Goal: Task Accomplishment & Management: Manage account settings

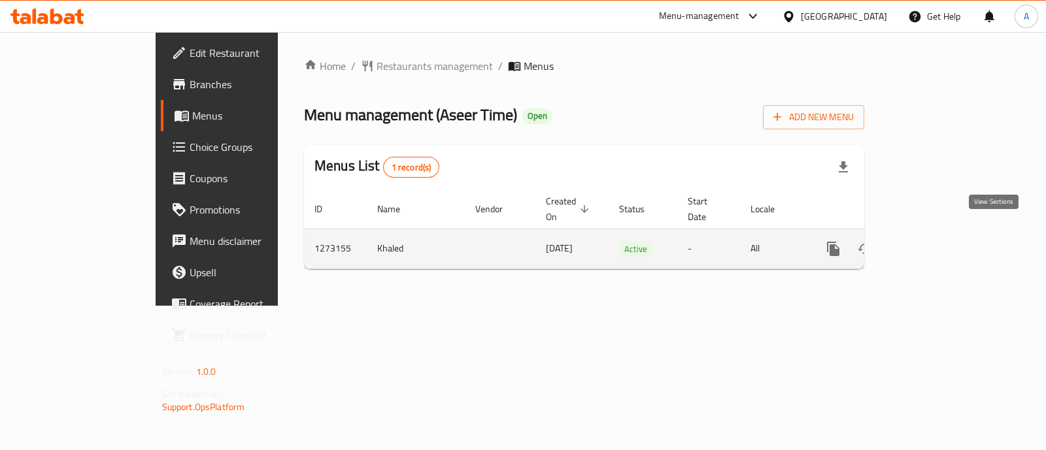
click at [933, 243] on icon "enhanced table" at bounding box center [927, 249] width 12 height 12
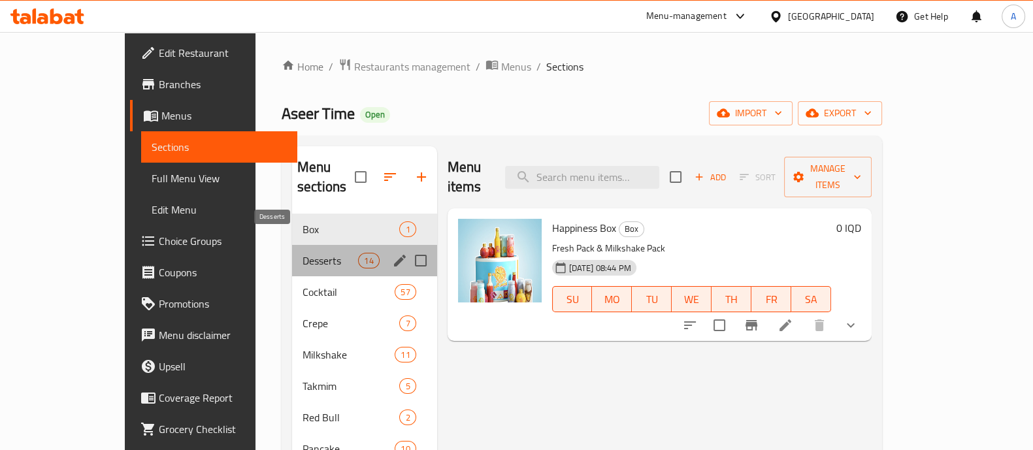
click at [303, 253] on span "Desserts" at bounding box center [331, 261] width 56 height 16
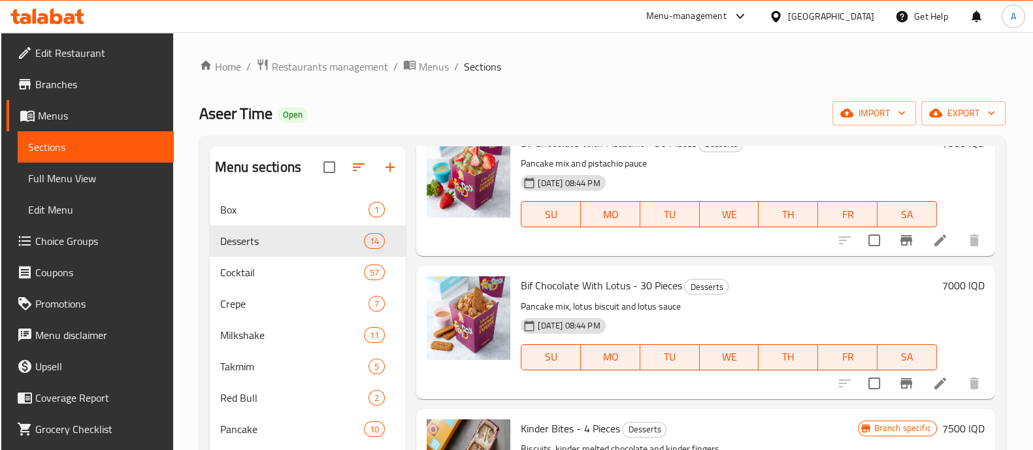
scroll to position [571, 0]
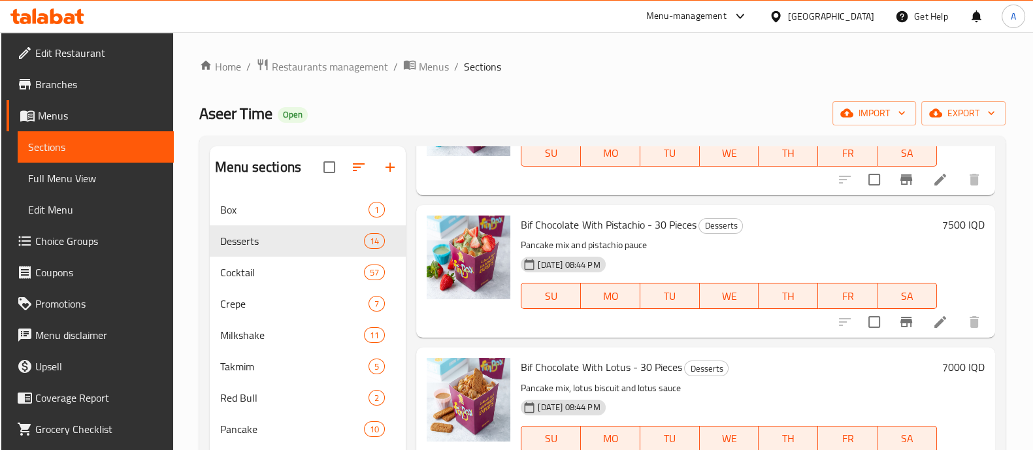
click at [657, 226] on span "Bif Chocolate With Pistachio - 30 Pieces" at bounding box center [608, 225] width 175 height 20
click at [667, 223] on span "Bif Chocolate With Pistachio - 30 Pieces" at bounding box center [608, 225] width 175 height 20
click at [933, 318] on icon at bounding box center [941, 322] width 16 height 16
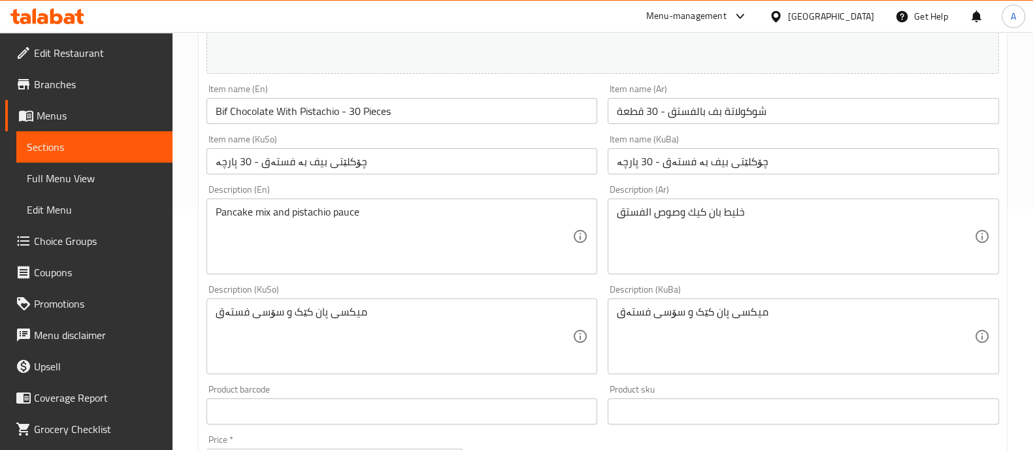
scroll to position [245, 0]
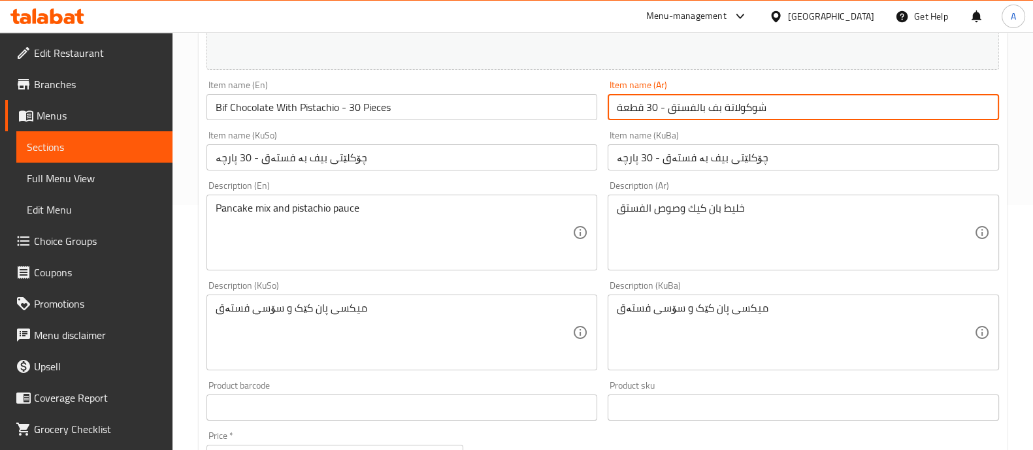
drag, startPoint x: 647, startPoint y: 110, endPoint x: 656, endPoint y: 113, distance: 9.7
click at [656, 113] on input "شوكولاتة بف بالفستق - 30 قطعة" at bounding box center [803, 107] width 391 height 26
type input "شوكولاتة بف بالفستق - 25 قطعة"
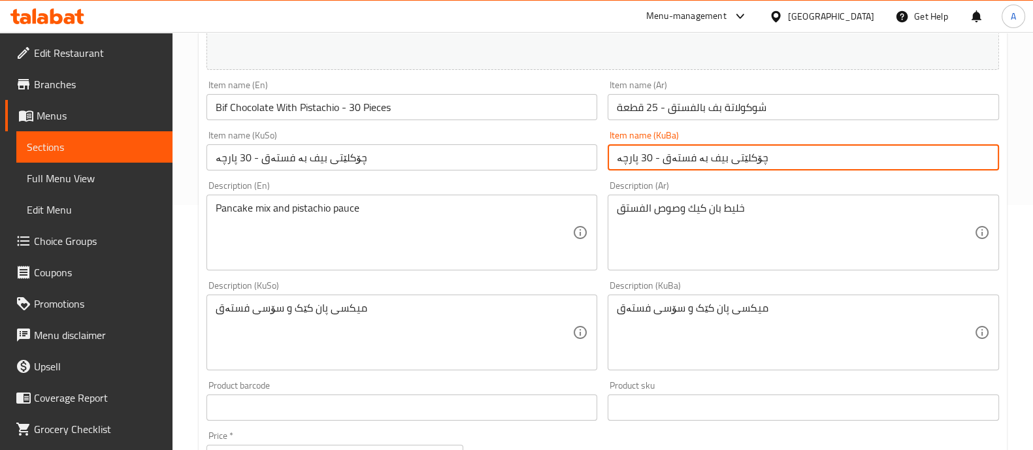
drag, startPoint x: 640, startPoint y: 159, endPoint x: 649, endPoint y: 164, distance: 10.5
click at [649, 164] on input "چۆکلێتی بیف بە فستەق - 30 پارچە" at bounding box center [803, 157] width 391 height 26
type input "چۆکلێتی بیف بە فستەق - 25 پارچە"
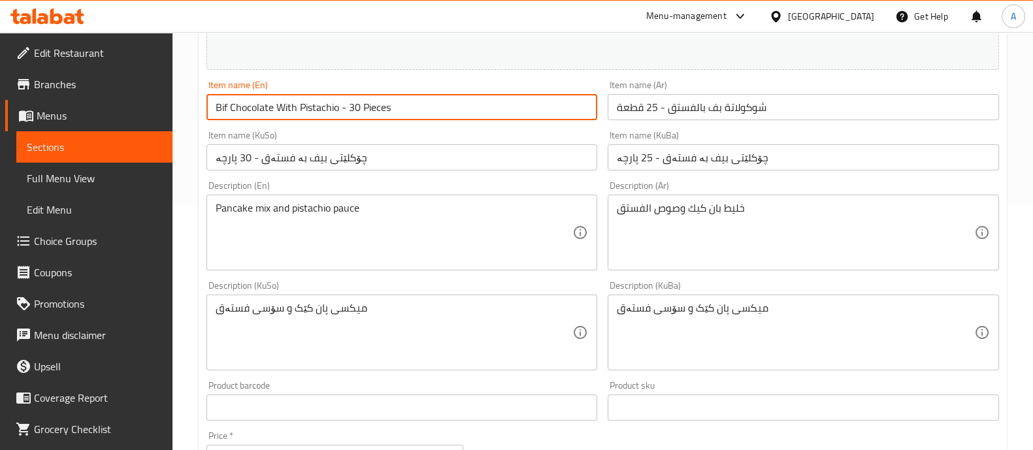
drag, startPoint x: 348, startPoint y: 109, endPoint x: 358, endPoint y: 112, distance: 11.0
click at [358, 112] on input "Bif Chocolate With Pistachio - 30 Pieces" at bounding box center [402, 107] width 391 height 26
type input "Bif Chocolate With Pistachio - 25 Pieces"
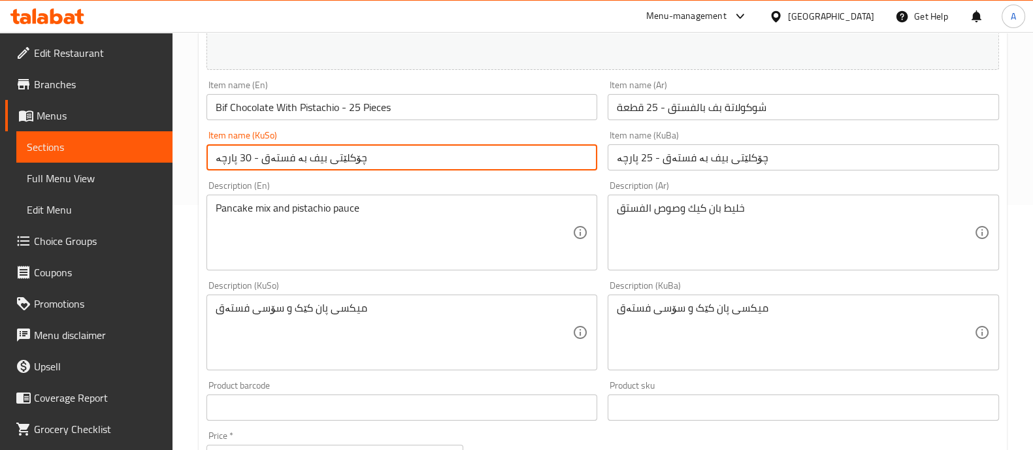
drag, startPoint x: 237, startPoint y: 156, endPoint x: 246, endPoint y: 161, distance: 10.5
click at [246, 161] on input "چۆکلێتی بیف بە فستەق - 30 پارچە" at bounding box center [402, 157] width 391 height 26
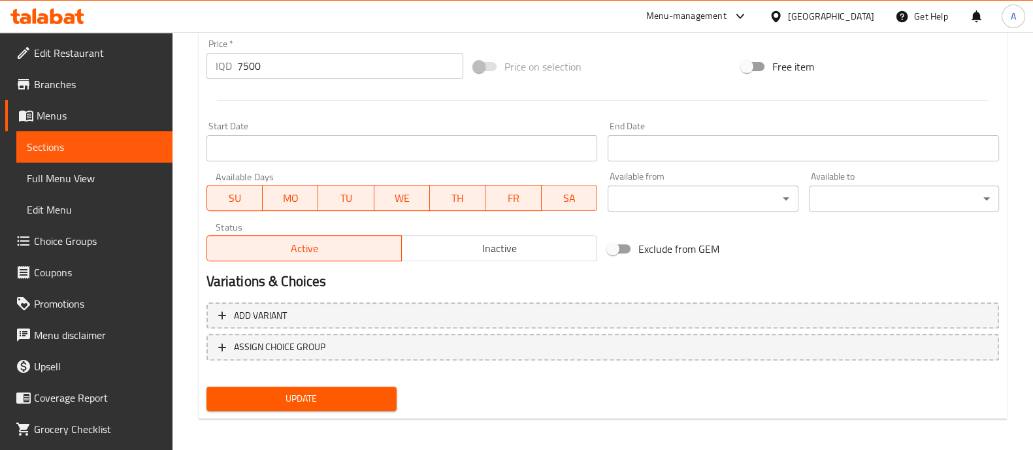
scroll to position [641, 0]
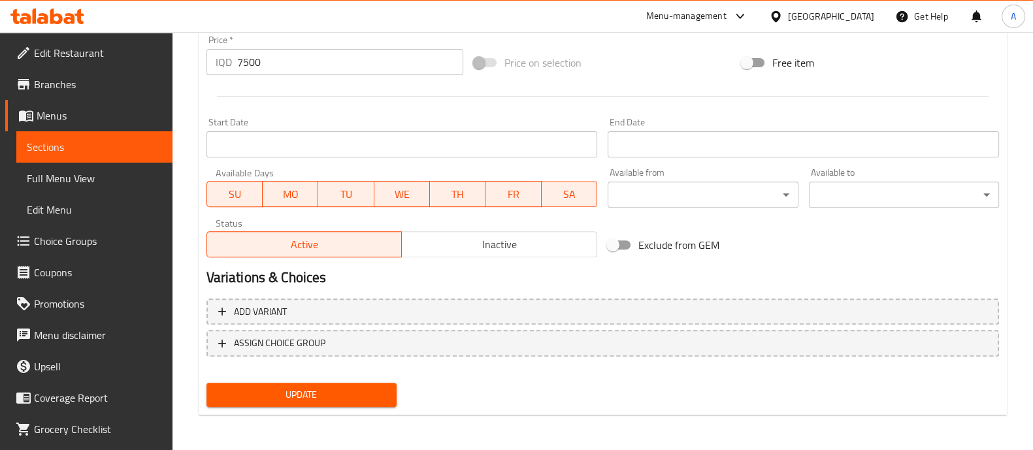
type input "چۆکلێتی بیف بە فستەق - 25 پارچە"
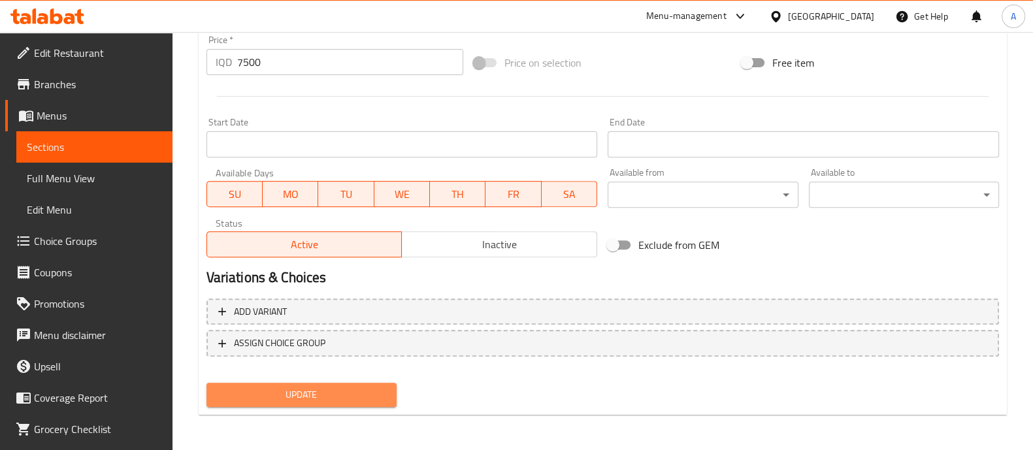
click at [310, 384] on button "Update" at bounding box center [302, 395] width 190 height 24
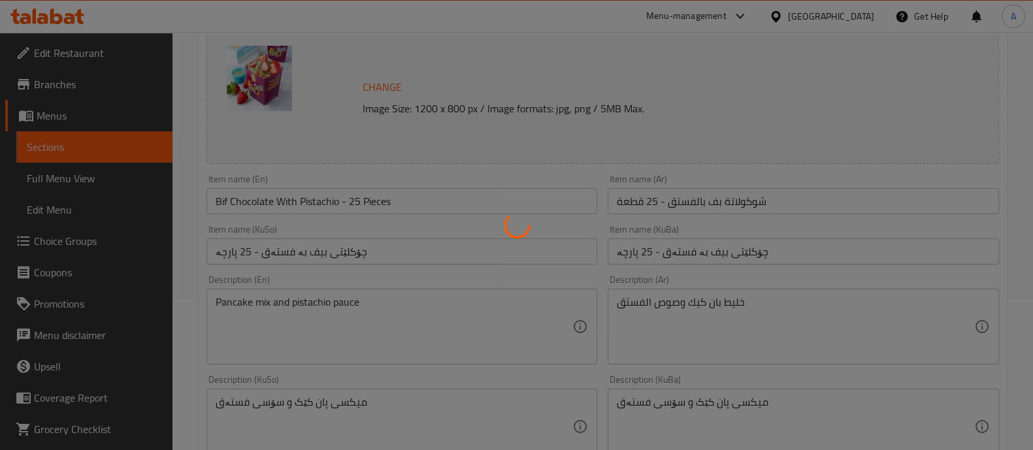
scroll to position [0, 0]
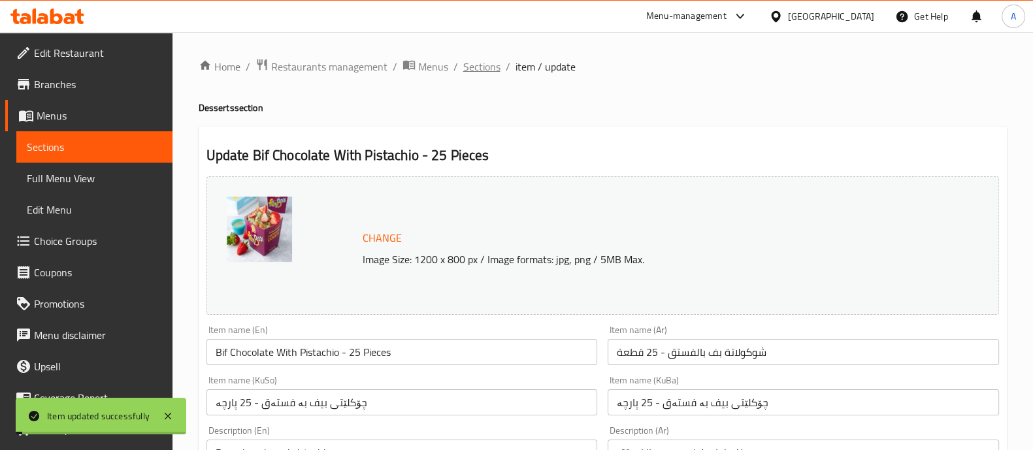
click at [483, 74] on span "Sections" at bounding box center [481, 67] width 37 height 16
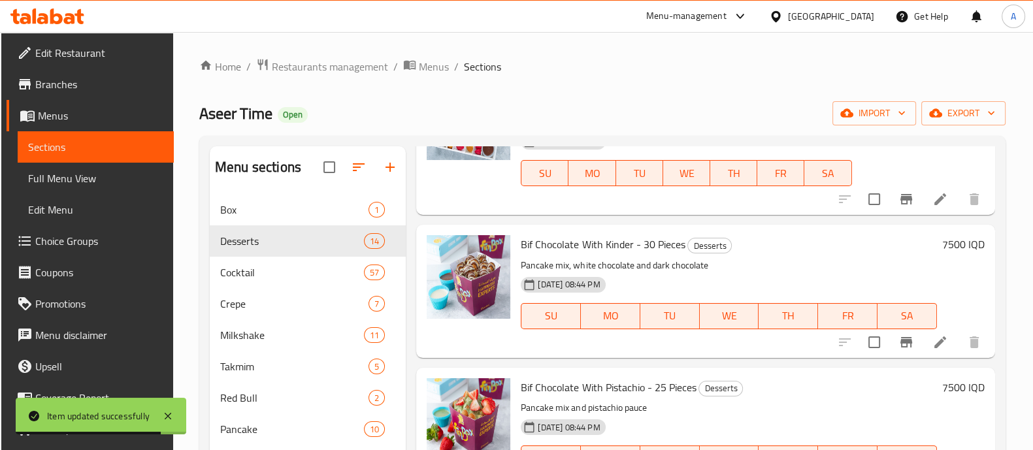
scroll to position [490, 0]
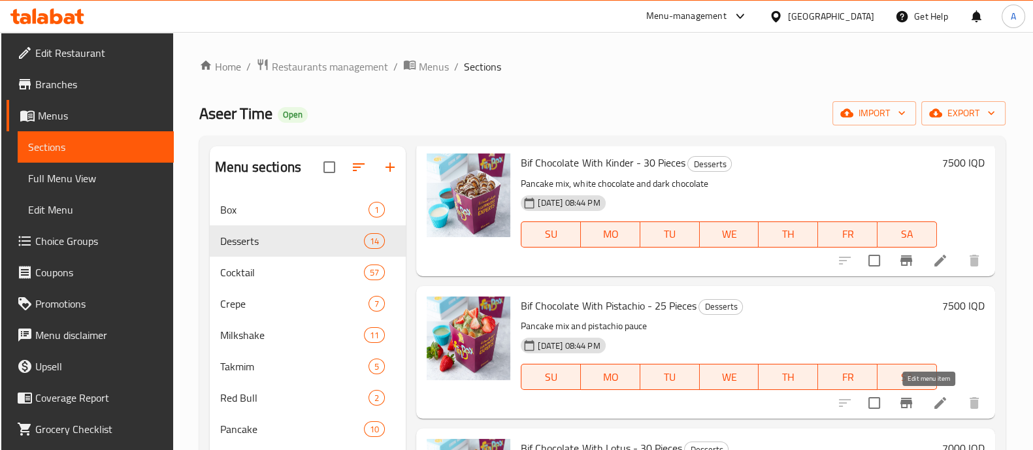
click at [933, 403] on icon at bounding box center [941, 403] width 16 height 16
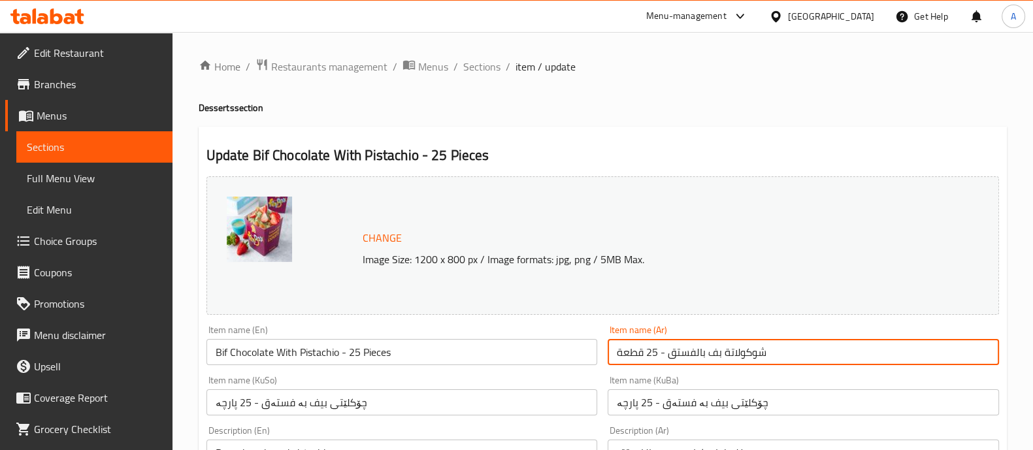
click at [686, 352] on input "شوكولاتة بف بالفستق - 25 قطعة" at bounding box center [803, 352] width 391 height 26
click at [491, 361] on input "Bif Chocolate With Pistachio - 25 Pieces" at bounding box center [402, 352] width 391 height 26
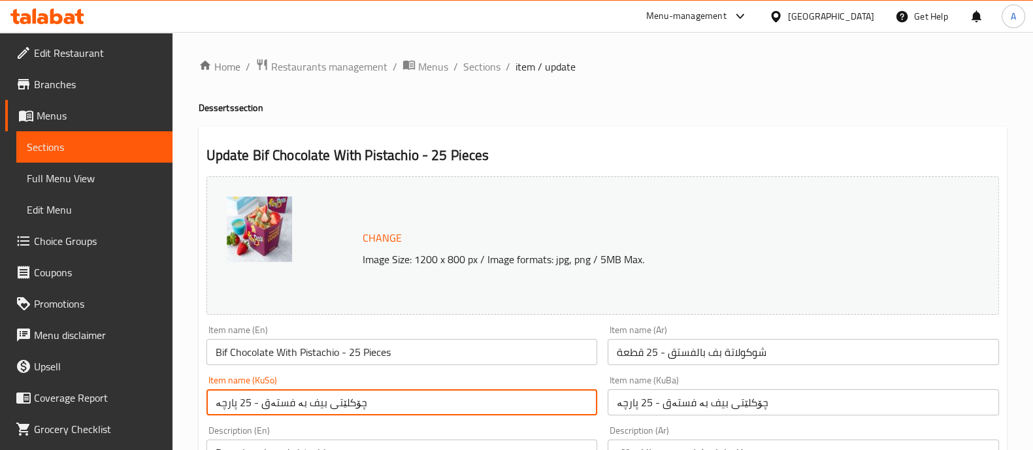
click at [414, 406] on input "چۆکلێتی بیف بە فستەق - 25 پارچە" at bounding box center [402, 402] width 391 height 26
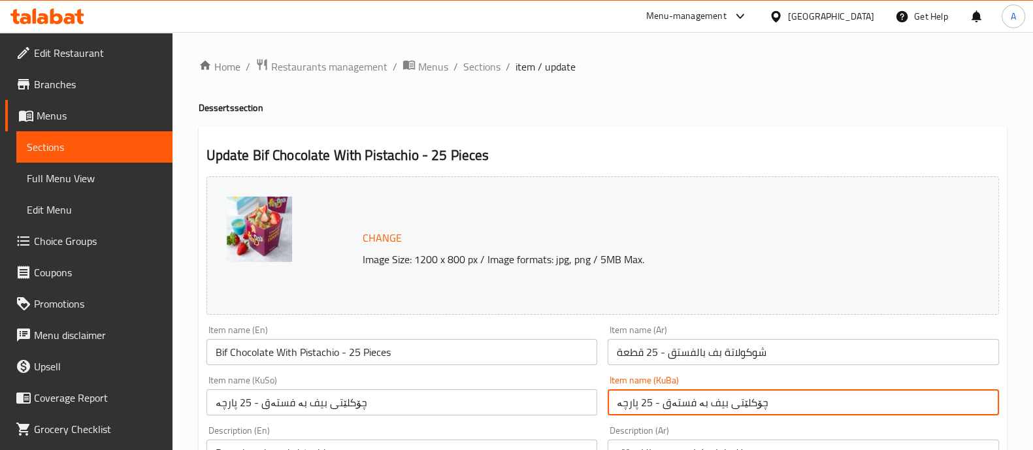
click at [610, 410] on input "چۆکلێتی بیف بە فستەق - 25 پارچە" at bounding box center [803, 402] width 391 height 26
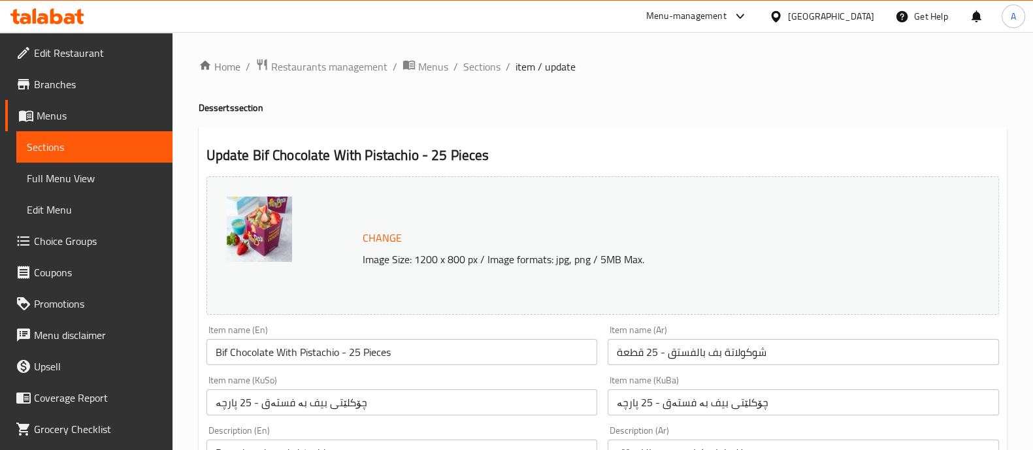
click at [483, 71] on span "Sections" at bounding box center [481, 67] width 37 height 16
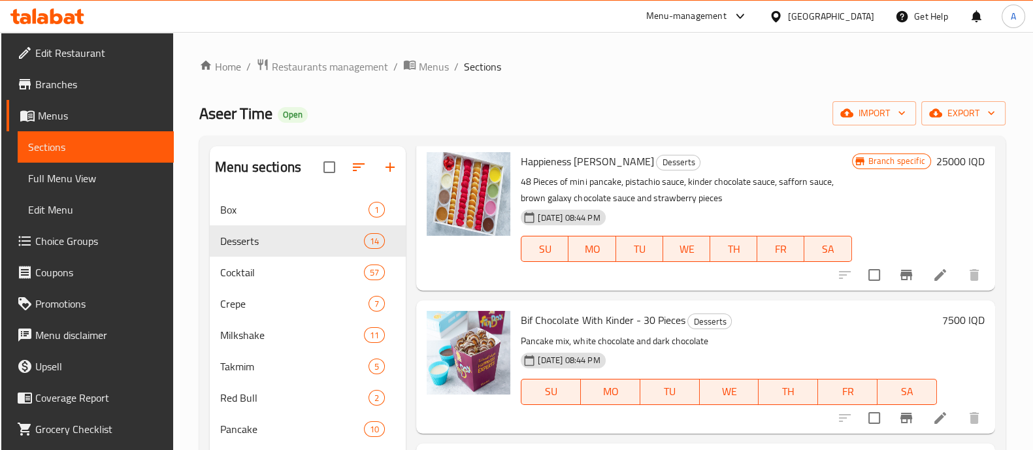
scroll to position [408, 0]
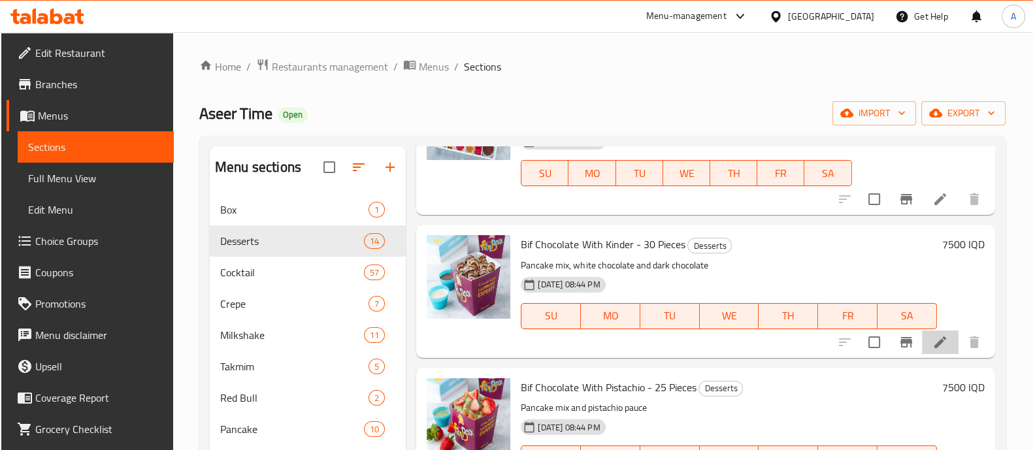
click at [939, 343] on li at bounding box center [940, 343] width 37 height 24
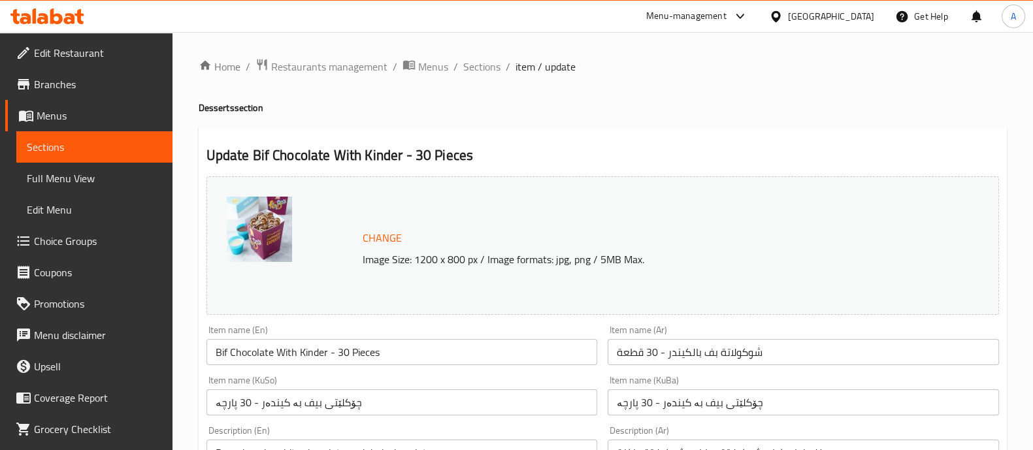
click at [707, 348] on input "شوكولاتة بف بالكيندر - 30 قطعة" at bounding box center [803, 352] width 391 height 26
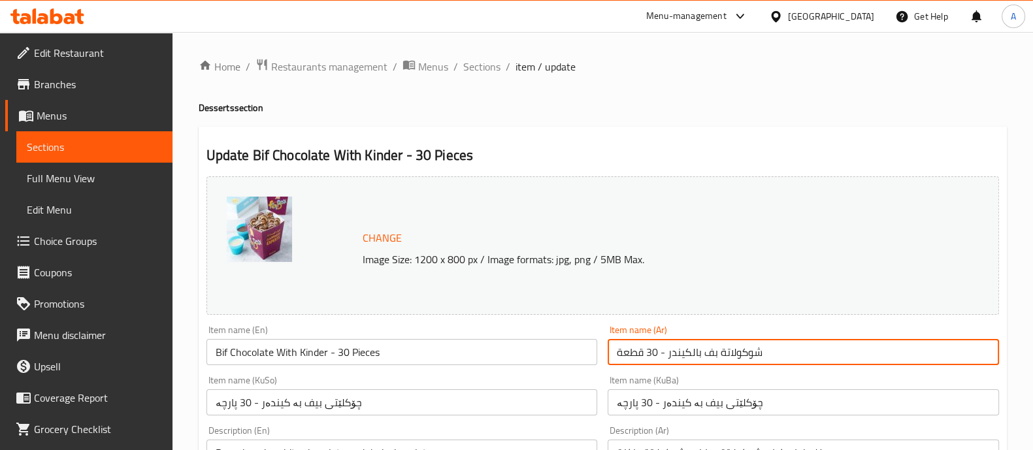
paste input "ستق - 25"
type input "شوكولاتة بف بالفستق - 25 قطعة"
click at [455, 345] on input "Bif Chocolate With Kinder - 30 Pieces" at bounding box center [402, 352] width 391 height 26
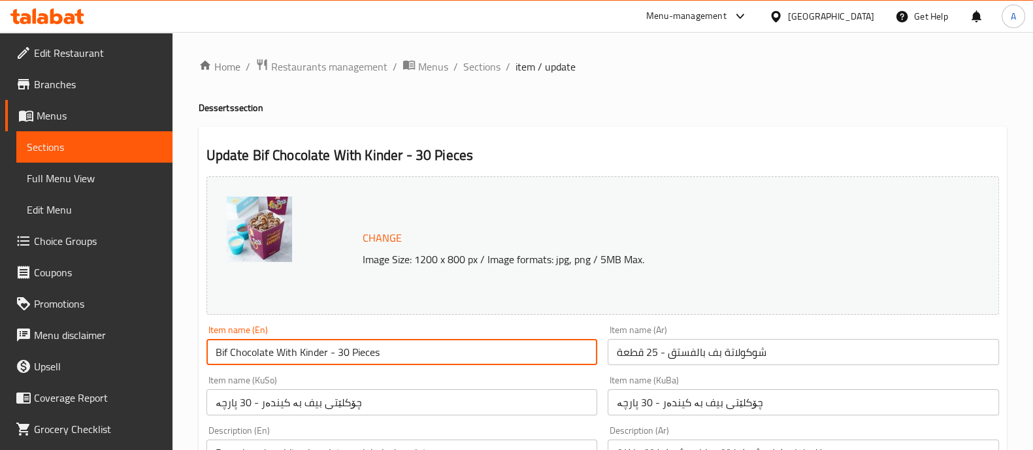
paste input "Pistachio - 25"
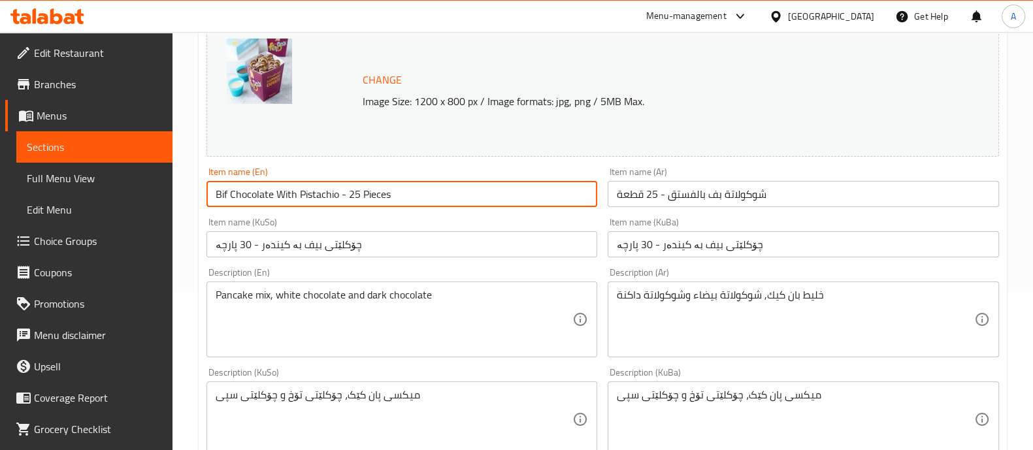
scroll to position [163, 0]
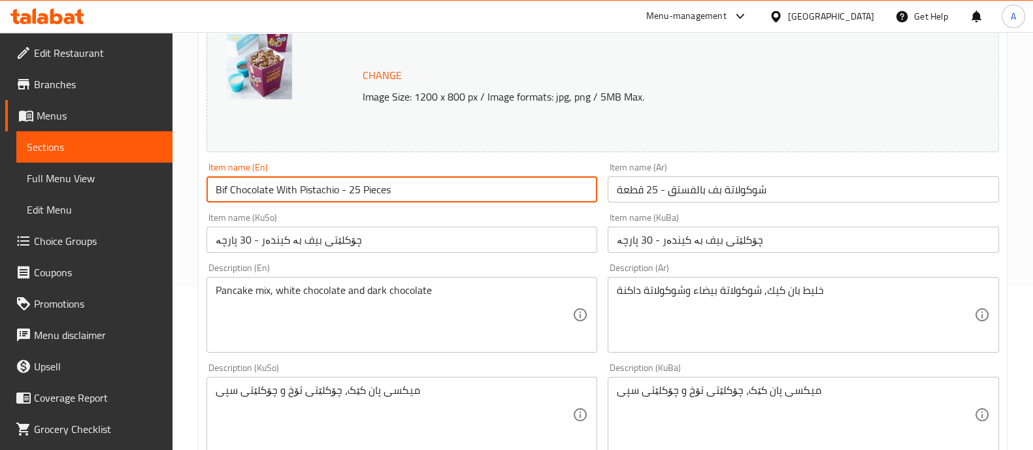
type input "Bif Chocolate With Pistachio - 25 Pieces"
click at [401, 244] on input "چۆکلێتی بیف بە کیندەر - 30 پارچە" at bounding box center [402, 240] width 391 height 26
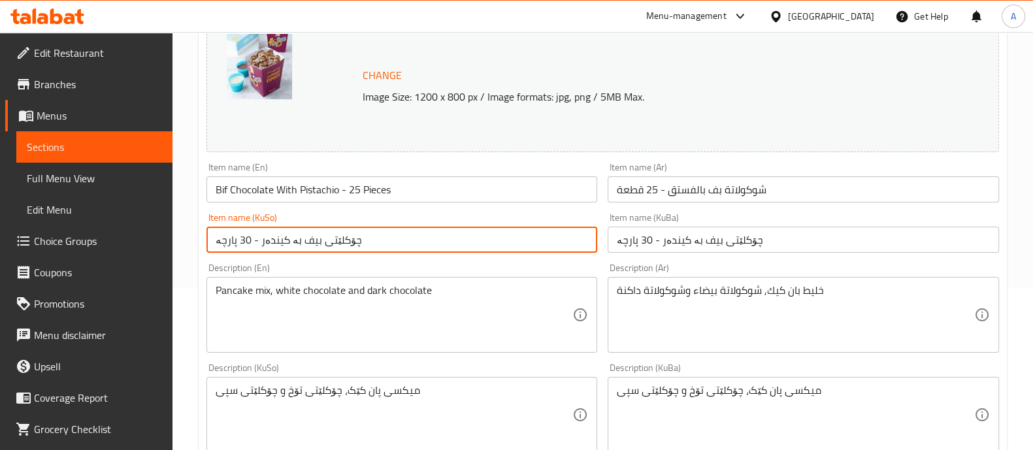
paste input "فستەق - 25"
type input "چۆکلێتی بیف بە فستەق - 25 پارچە"
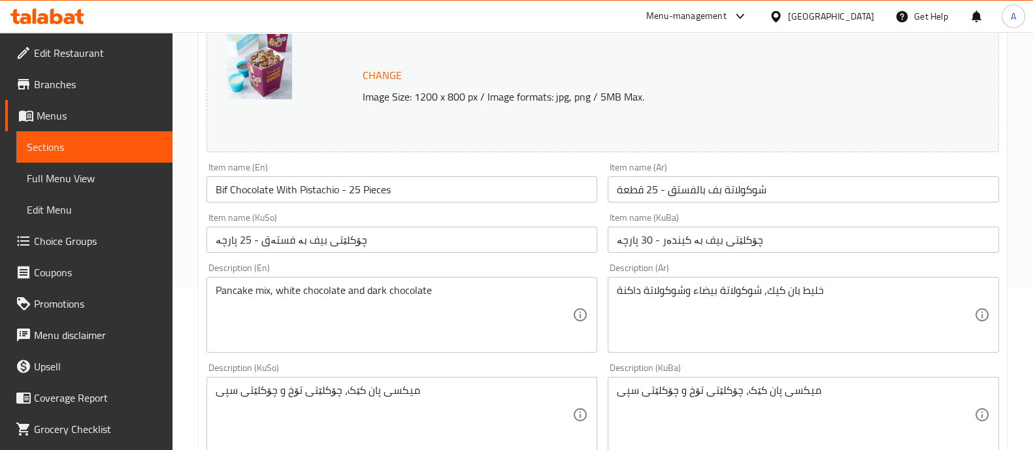
click at [709, 254] on div "Item name (KuBa) چۆکلێتی بیف بە کیندەر - 30 پارچە Item name (KuBa)" at bounding box center [804, 233] width 402 height 50
click at [707, 248] on input "چۆکلێتی بیف بە کیندەر - 30 پارچە" at bounding box center [803, 240] width 391 height 26
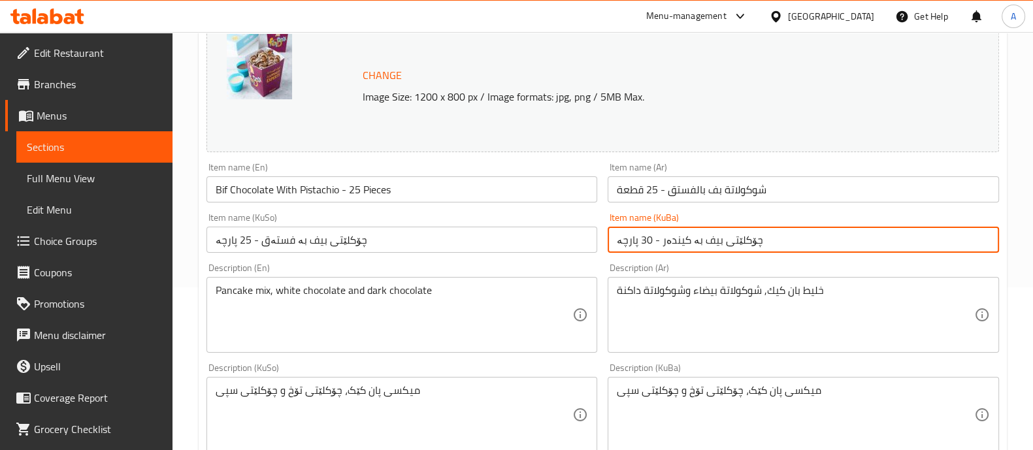
paste input "فستەق - 25"
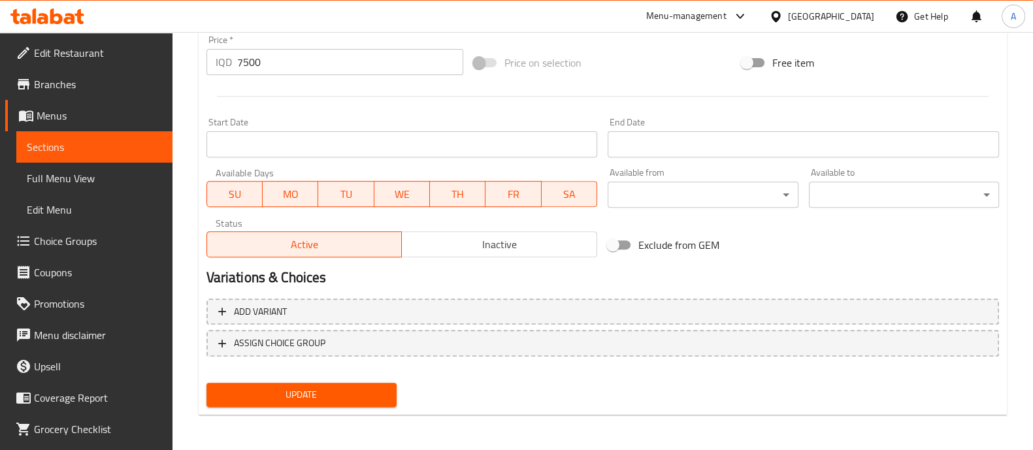
type input "چۆکلێتی بیف بە فستەق - 25 پارچە"
click at [306, 388] on span "Update" at bounding box center [301, 395] width 169 height 16
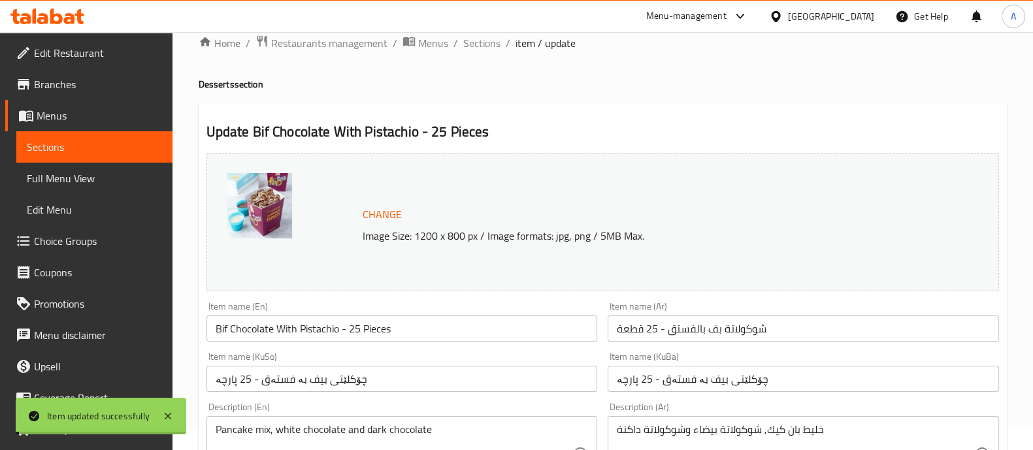
scroll to position [0, 0]
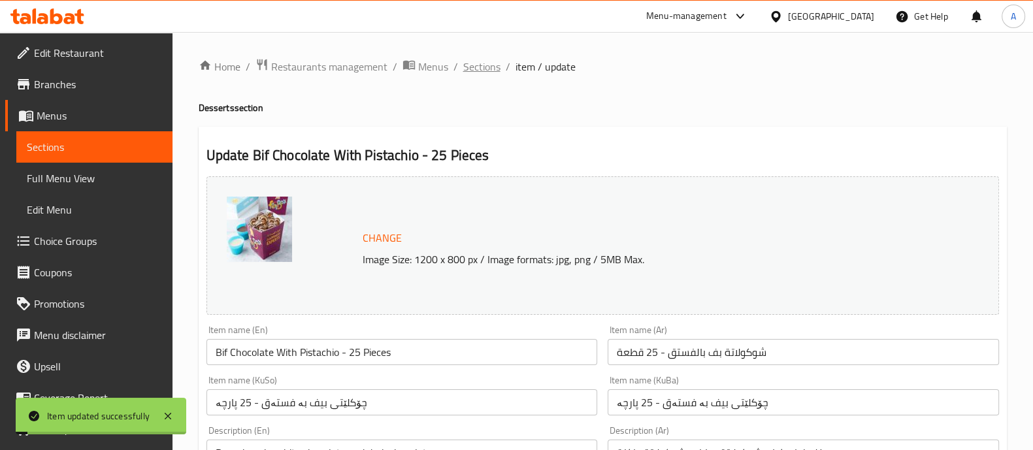
click at [495, 66] on span "Sections" at bounding box center [481, 67] width 37 height 16
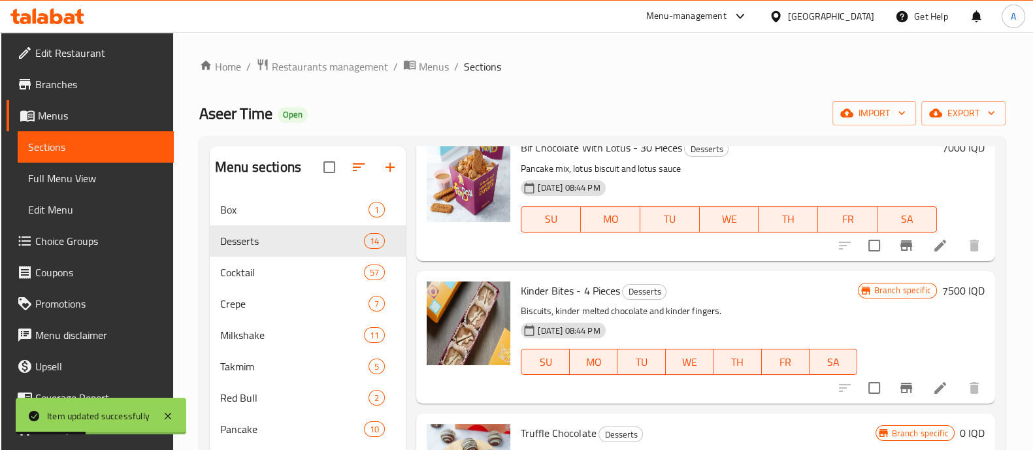
scroll to position [735, 0]
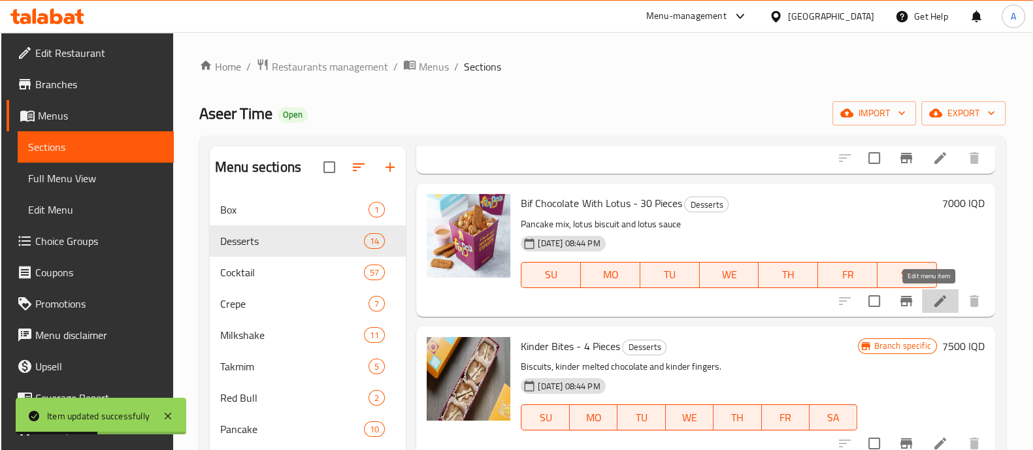
click at [933, 306] on icon at bounding box center [941, 301] width 16 height 16
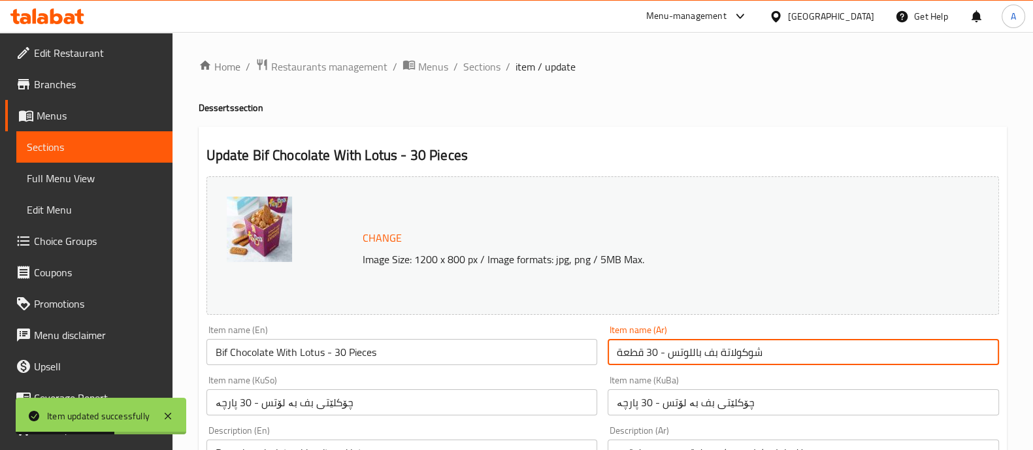
click at [683, 365] on input "شوكولاتة بف باللوتس - 30 قطعة" at bounding box center [803, 352] width 391 height 26
paste input "ستق - 25"
type input "شوكولاتة بف بالفستق - 25 قطعة"
click at [506, 360] on input "Bif Chocolate With Lotus - 30 Pieces" at bounding box center [402, 352] width 391 height 26
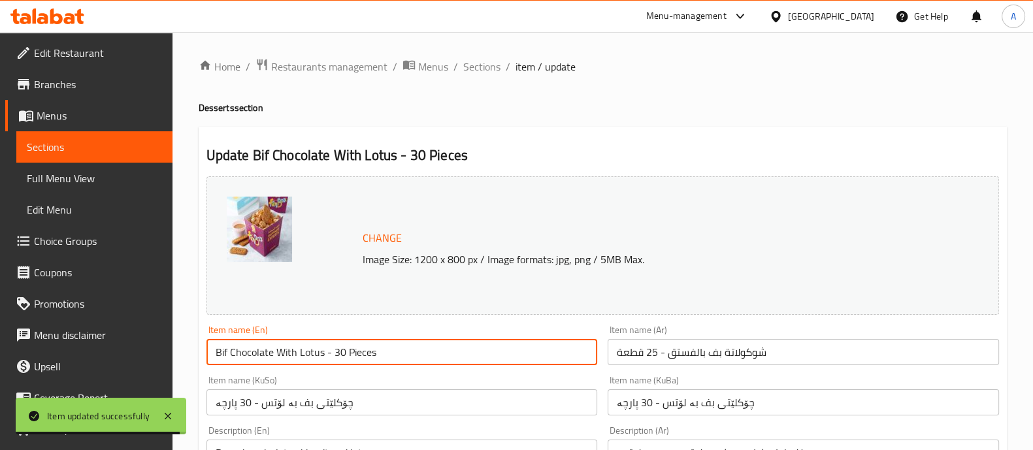
paste input "Pistachio - 25"
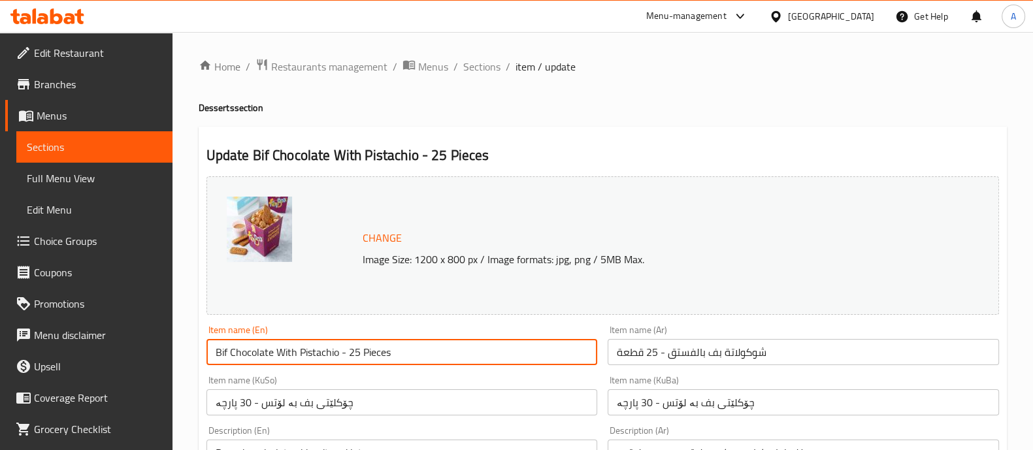
type input "Bif Chocolate With Pistachio - 25 Pieces"
click at [410, 403] on input "چۆکلێتی بف بە لۆتس - 30 پارچە" at bounding box center [402, 402] width 391 height 26
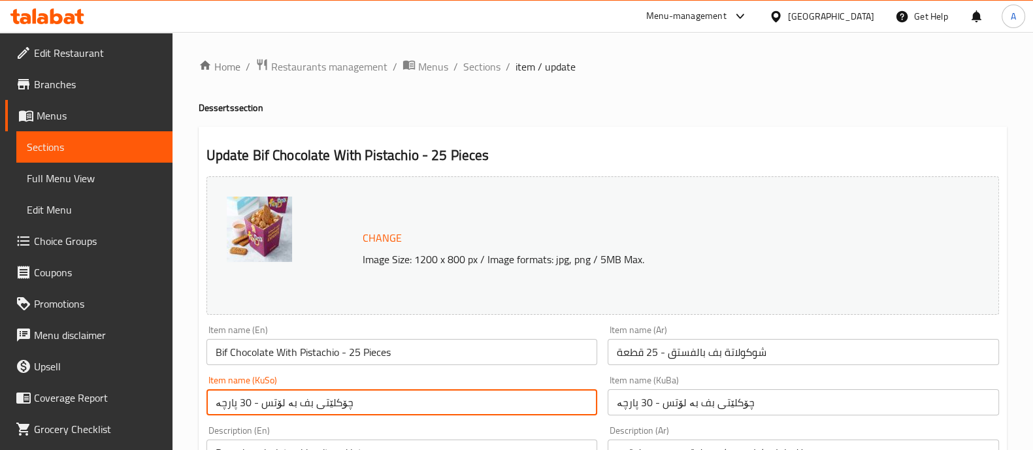
paste input "یف بە فستەق - 25"
type input "چۆکلێتی بیف بە فستەق - 25 پارچە"
click at [658, 410] on input "چۆکلێتی بف بە لۆتس - 30 پارچە" at bounding box center [803, 402] width 391 height 26
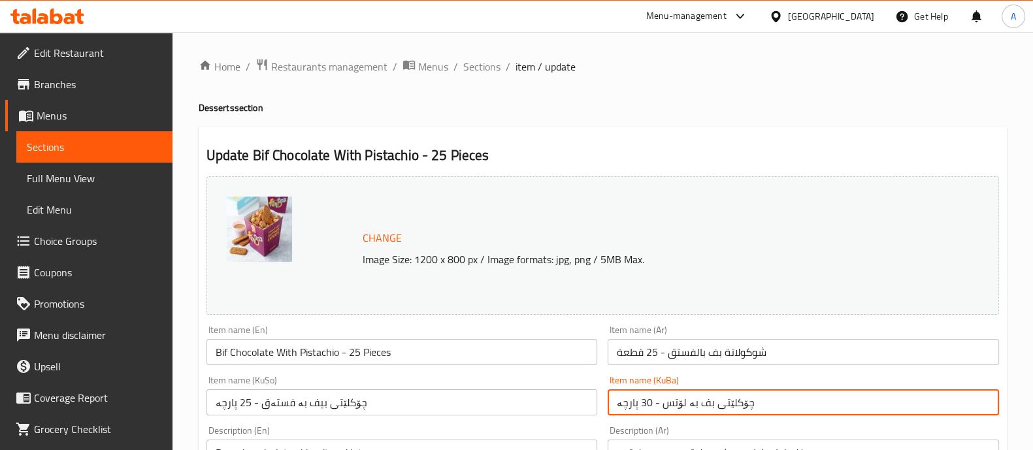
paste input "یف بە فستەق - 25"
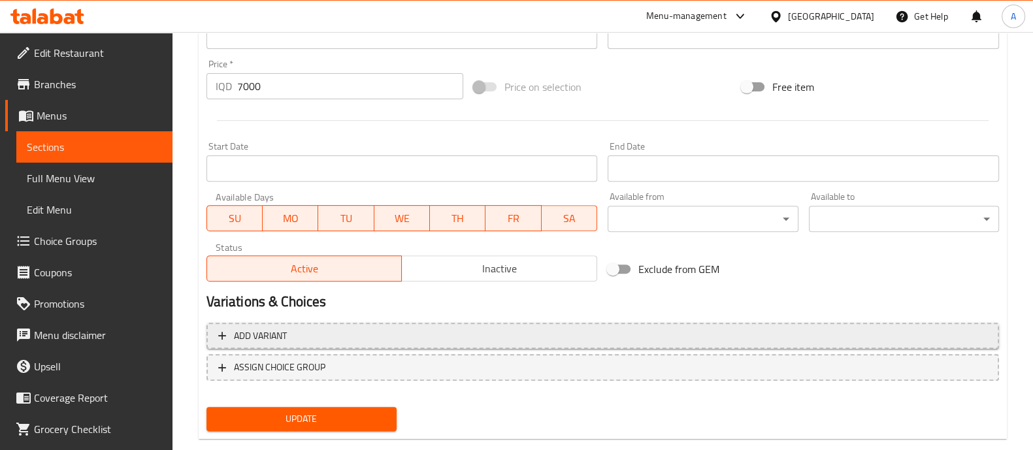
scroll to position [641, 0]
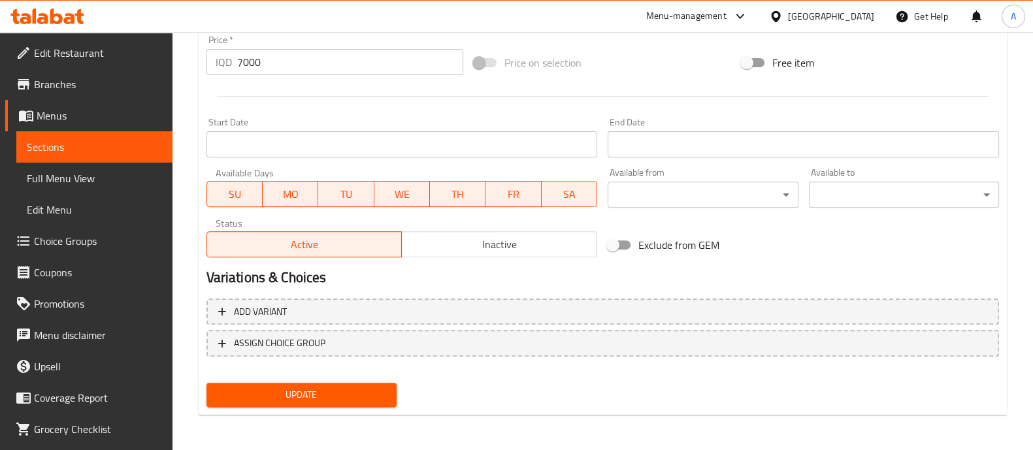
type input "چۆکلێتی بیف بە فستەق - 25 پارچە"
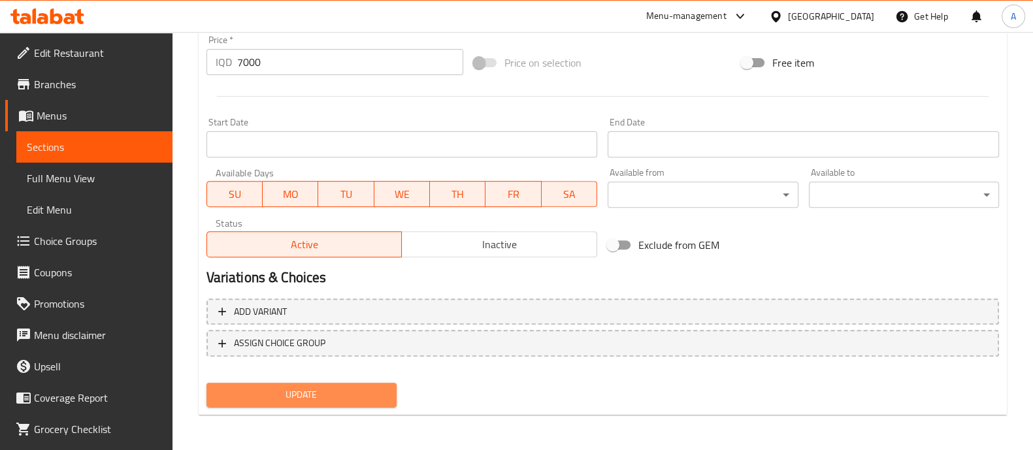
click at [325, 395] on span "Update" at bounding box center [301, 395] width 169 height 16
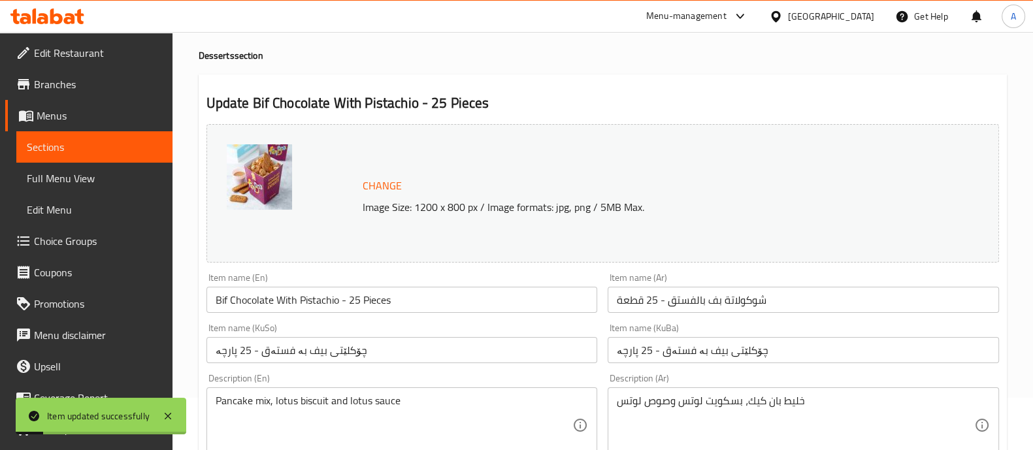
scroll to position [0, 0]
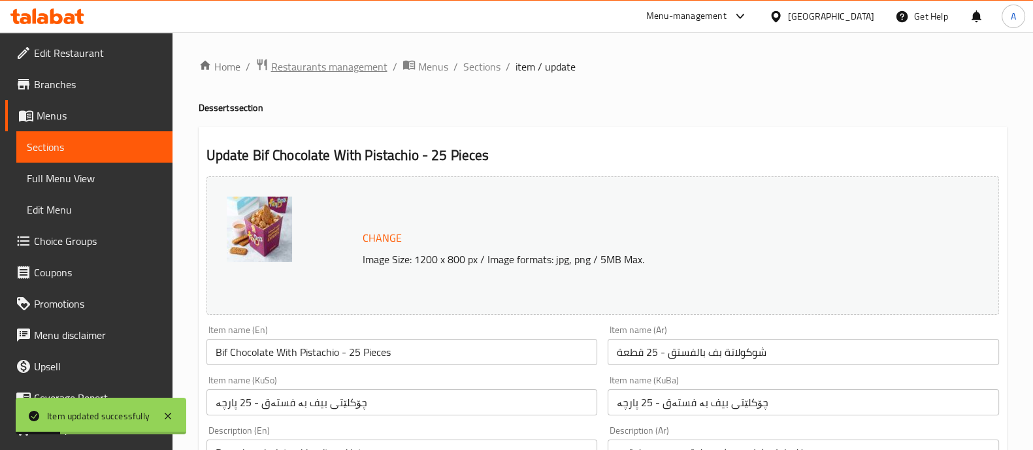
click at [374, 65] on span "Restaurants management" at bounding box center [329, 67] width 116 height 16
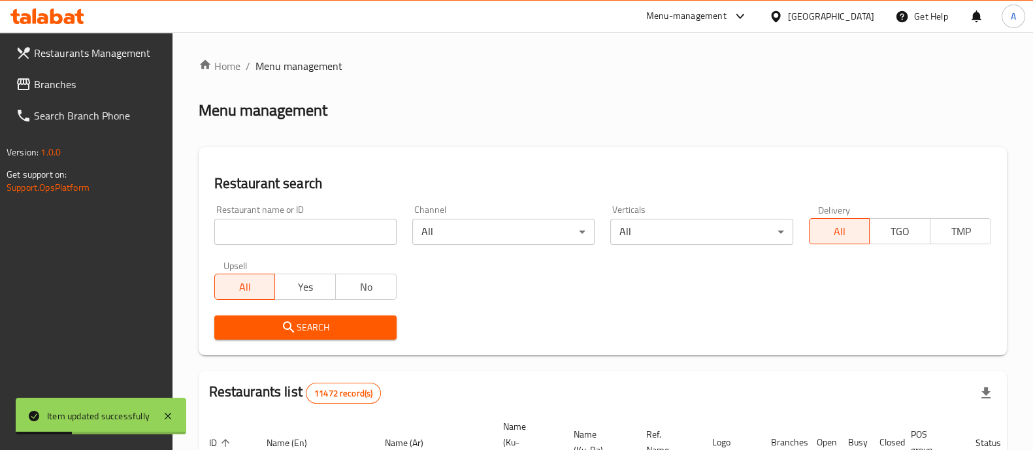
click at [349, 230] on input "search" at bounding box center [305, 232] width 182 height 26
paste input "690624"
type input "690624"
click button "Search" at bounding box center [305, 328] width 182 height 24
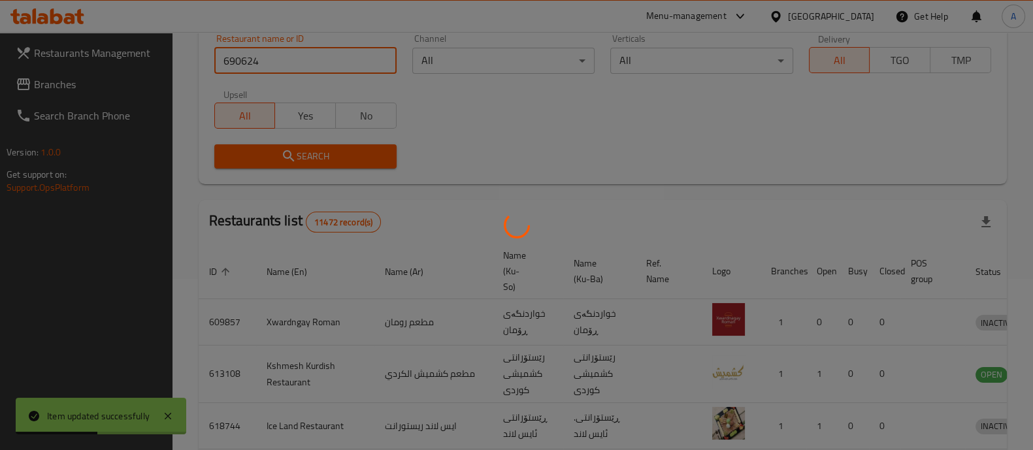
scroll to position [122, 0]
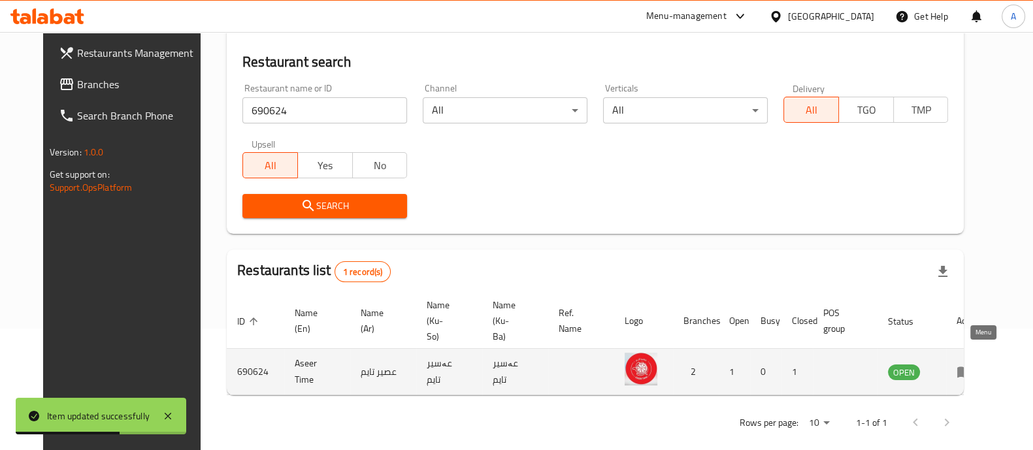
click at [972, 364] on icon "enhanced table" at bounding box center [965, 372] width 16 height 16
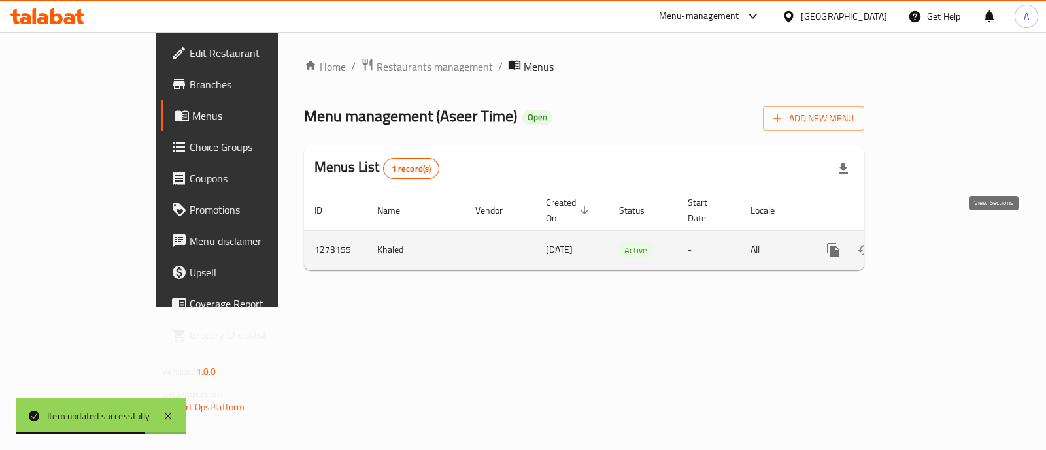
click at [935, 242] on icon "enhanced table" at bounding box center [927, 250] width 16 height 16
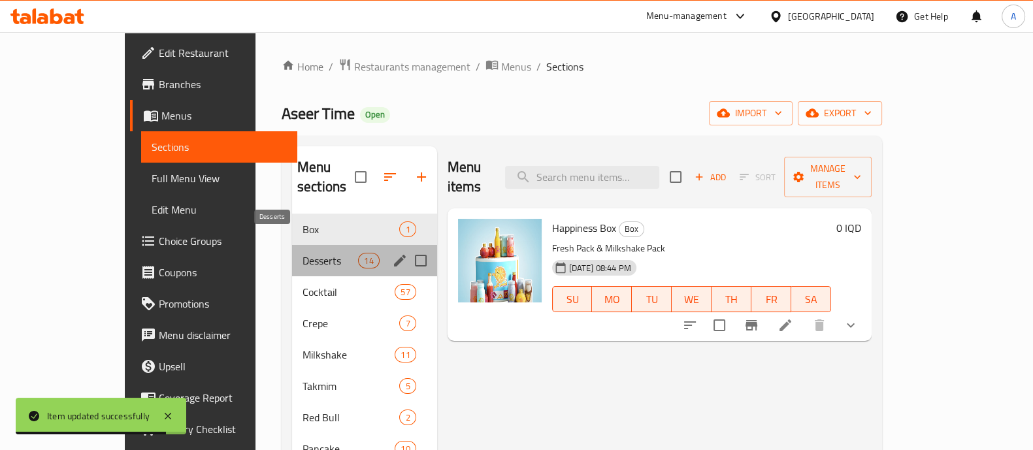
click at [303, 253] on span "Desserts" at bounding box center [331, 261] width 56 height 16
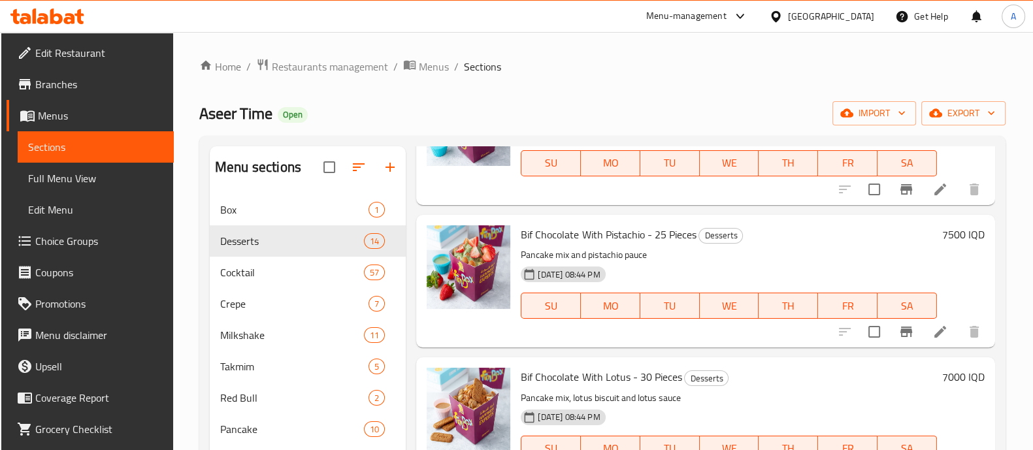
scroll to position [653, 0]
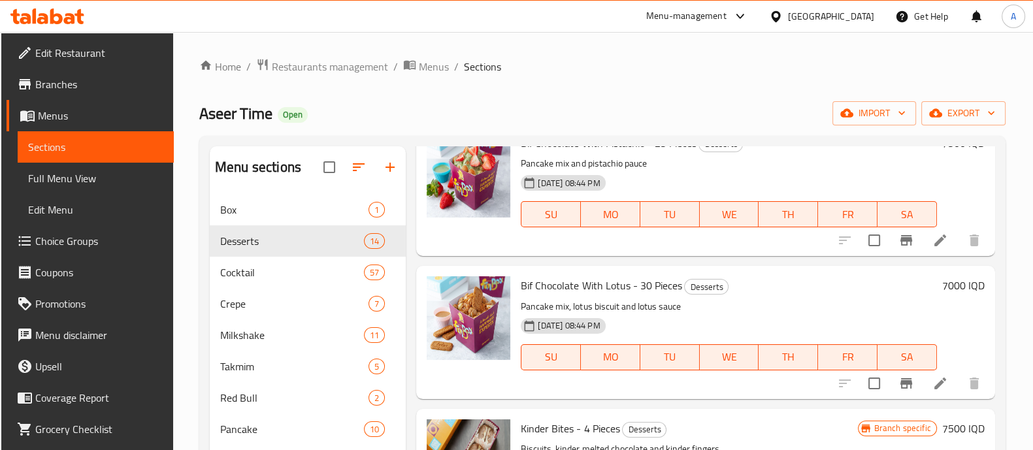
click at [935, 383] on icon at bounding box center [941, 384] width 12 height 12
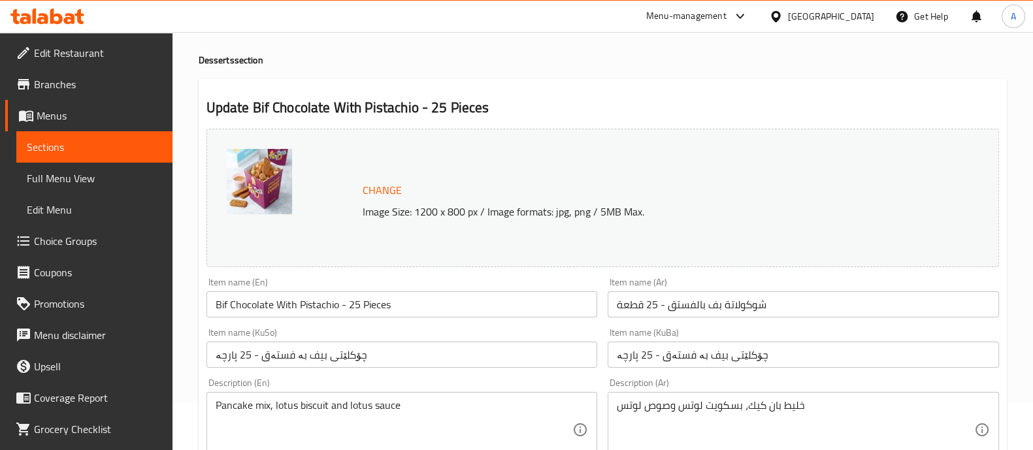
scroll to position [81, 0]
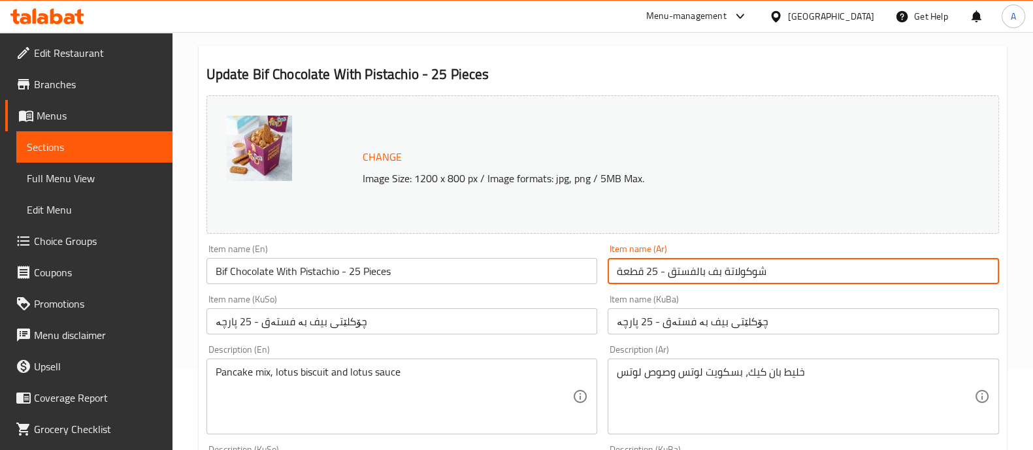
click at [671, 277] on input "شوكولاتة بف بالفستق - 25 قطعة" at bounding box center [803, 271] width 391 height 26
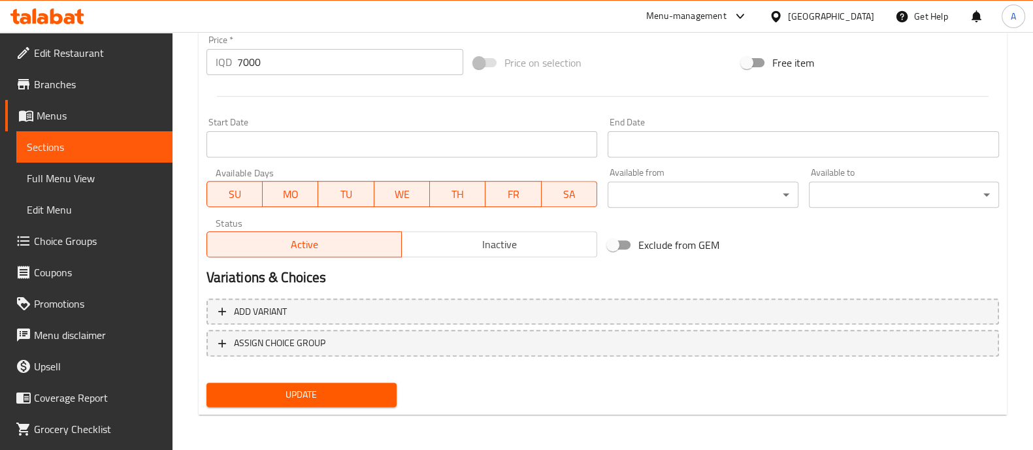
click at [311, 387] on span "Update" at bounding box center [301, 395] width 169 height 16
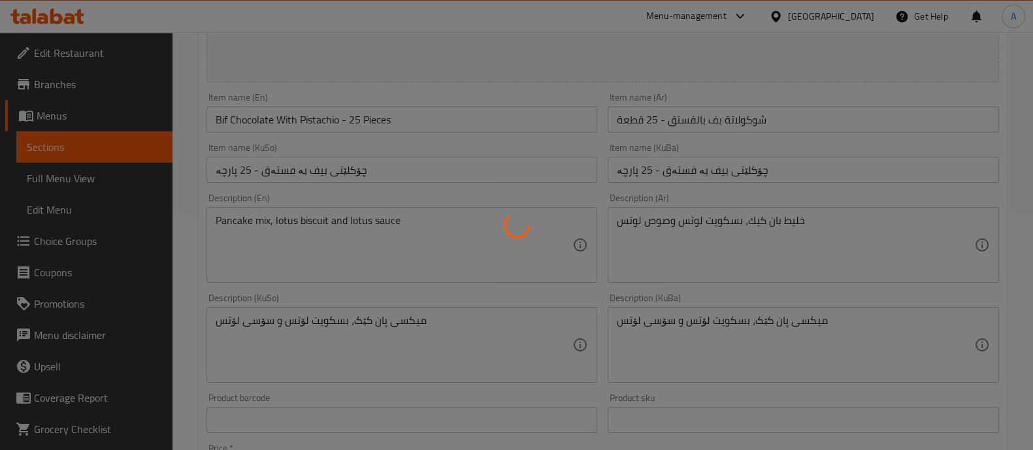
scroll to position [0, 0]
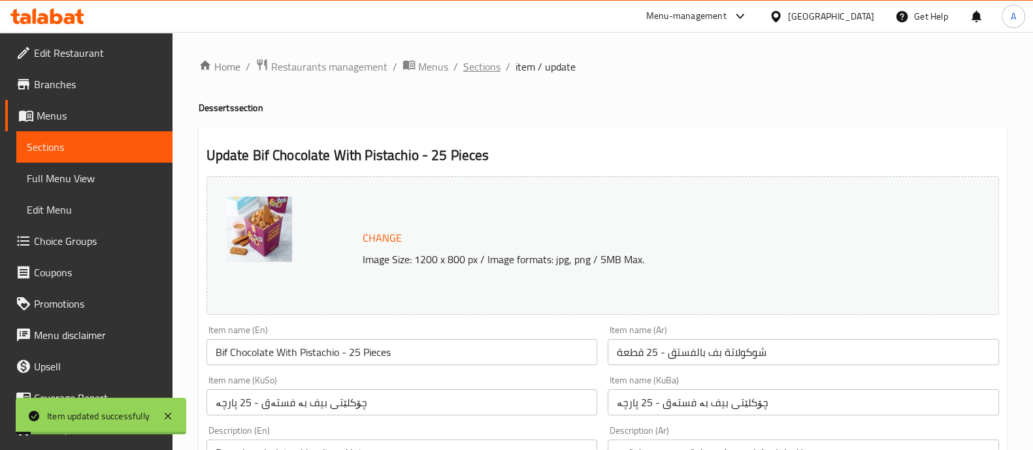
click at [479, 73] on span "Sections" at bounding box center [481, 67] width 37 height 16
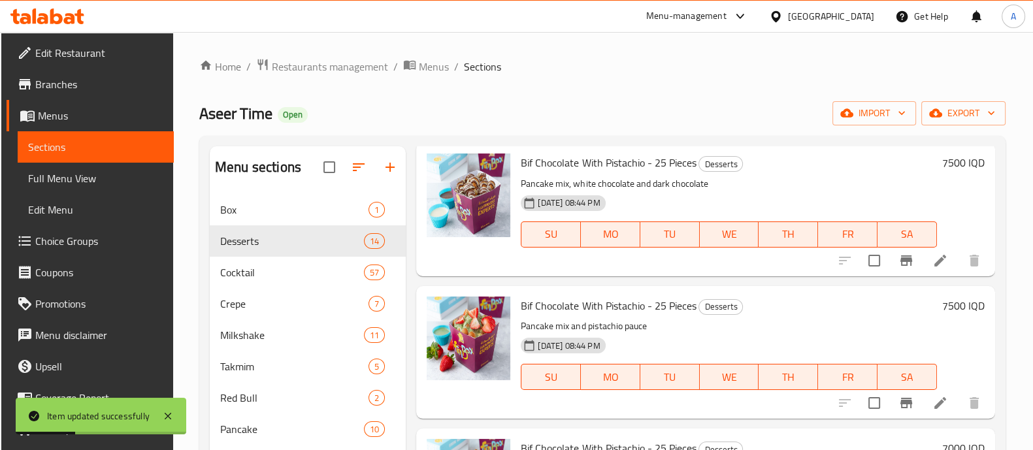
scroll to position [490, 0]
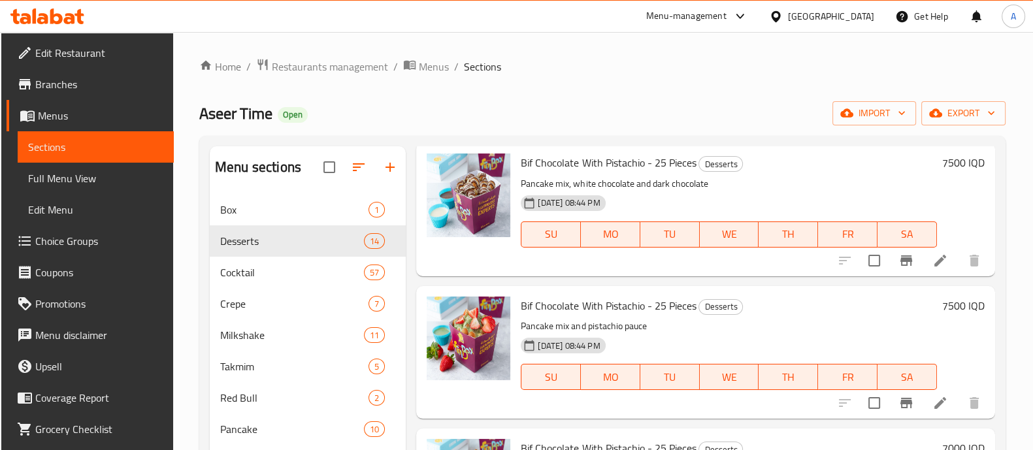
click at [333, 54] on div "Home / Restaurants management / Menus / Sections Aseer Time Open import export …" at bounding box center [602, 332] width 859 height 601
click at [331, 59] on span "Restaurants management" at bounding box center [330, 67] width 116 height 16
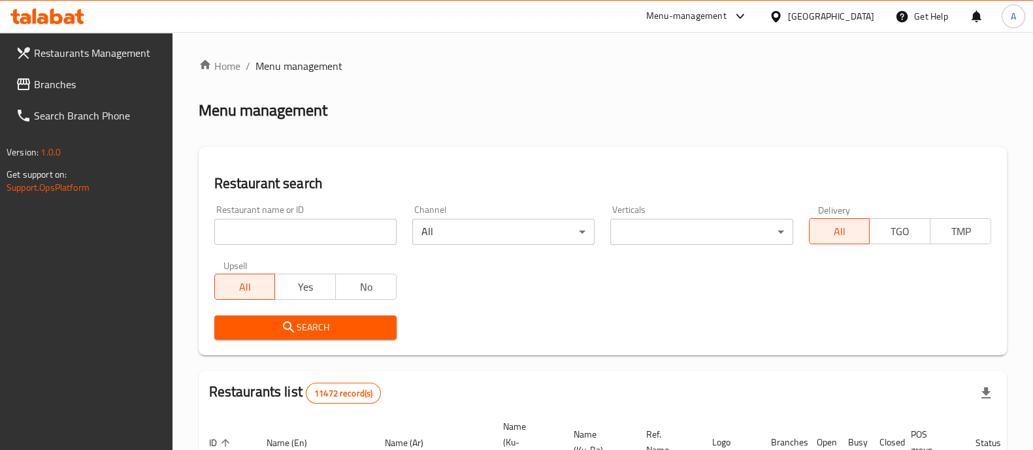
click at [306, 236] on input "search" at bounding box center [305, 232] width 182 height 26
paste input "671063"
type input "671063"
click button "Search" at bounding box center [305, 328] width 182 height 24
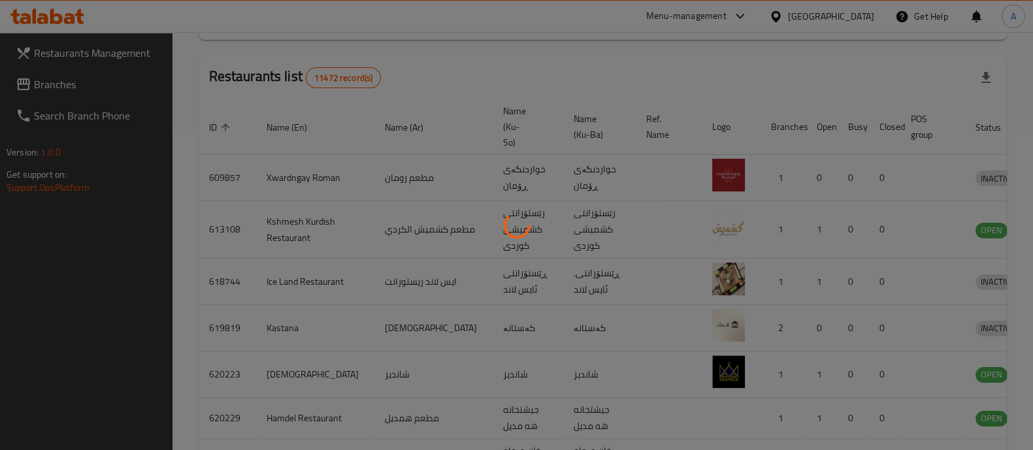
scroll to position [122, 0]
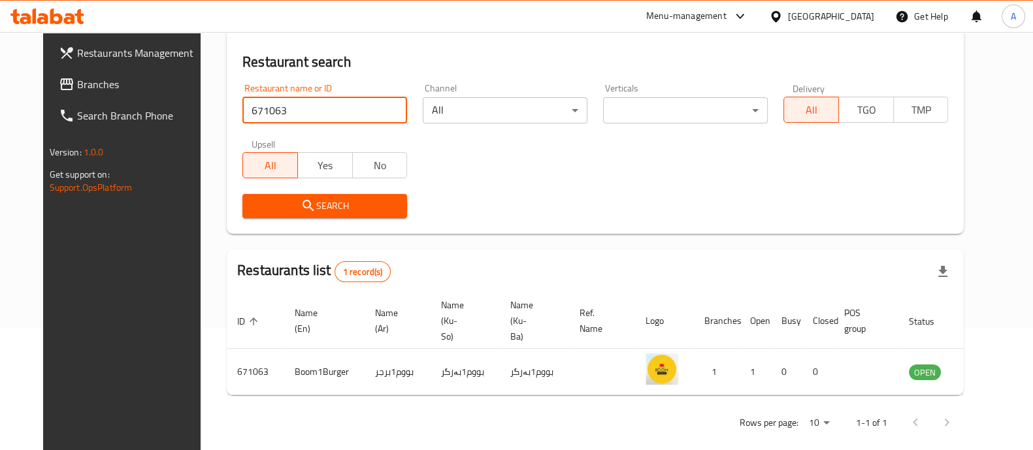
click at [103, 76] on span "Branches" at bounding box center [141, 84] width 128 height 16
